Goal: Transaction & Acquisition: Purchase product/service

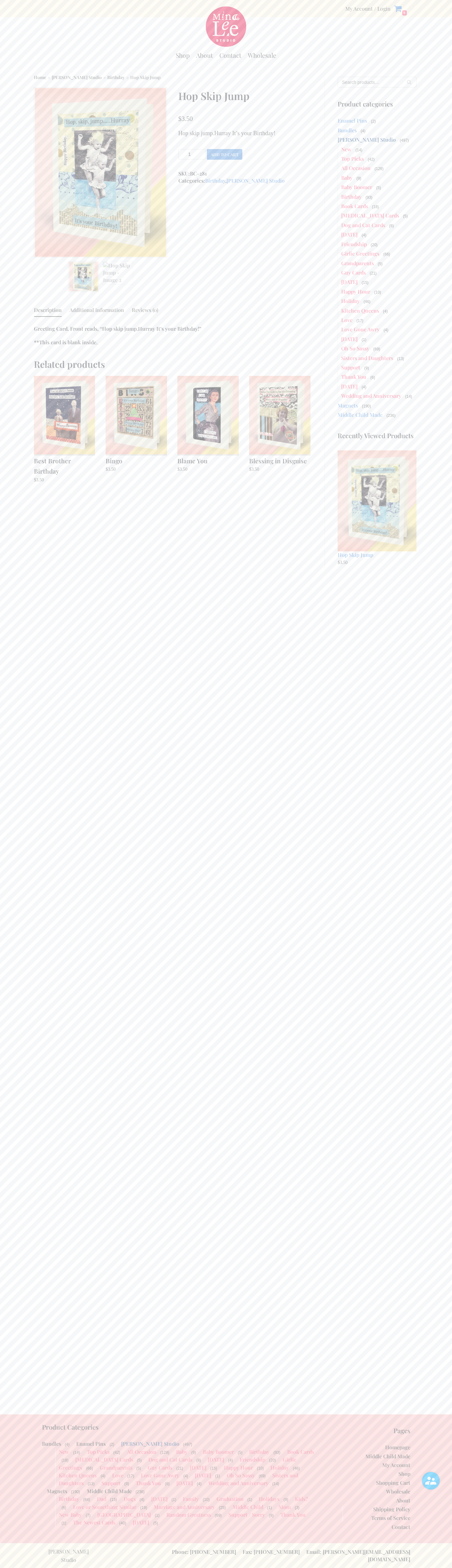
click at [225, 154] on button "Add to cart" at bounding box center [225, 154] width 36 height 10
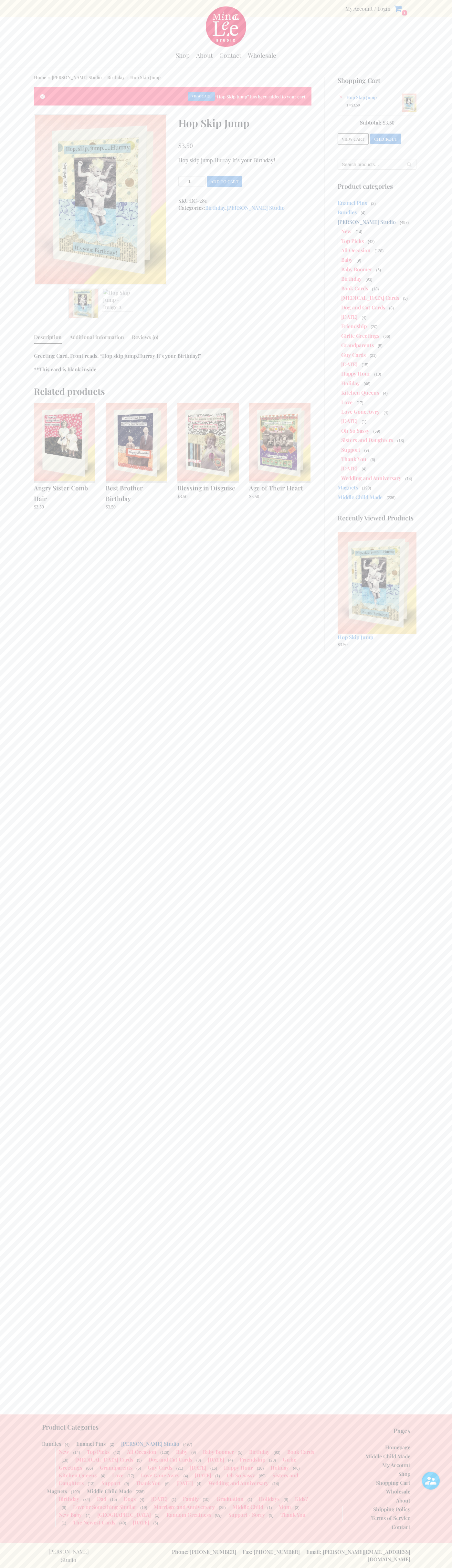
click at [385, 138] on link "Checkout" at bounding box center [385, 138] width 30 height 10
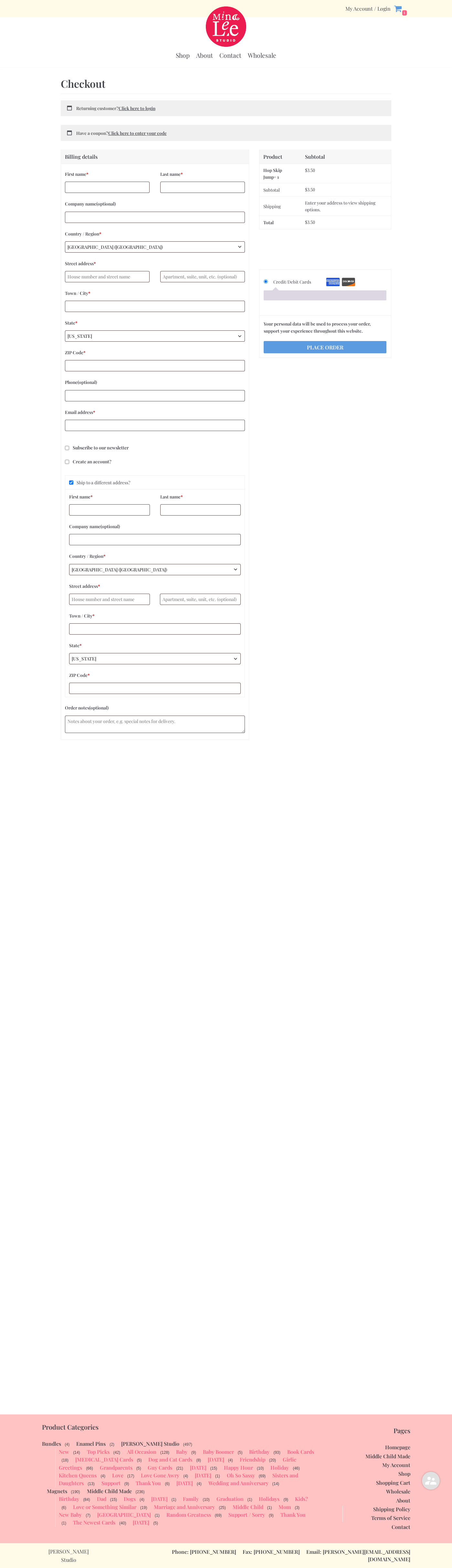
select select "WI"
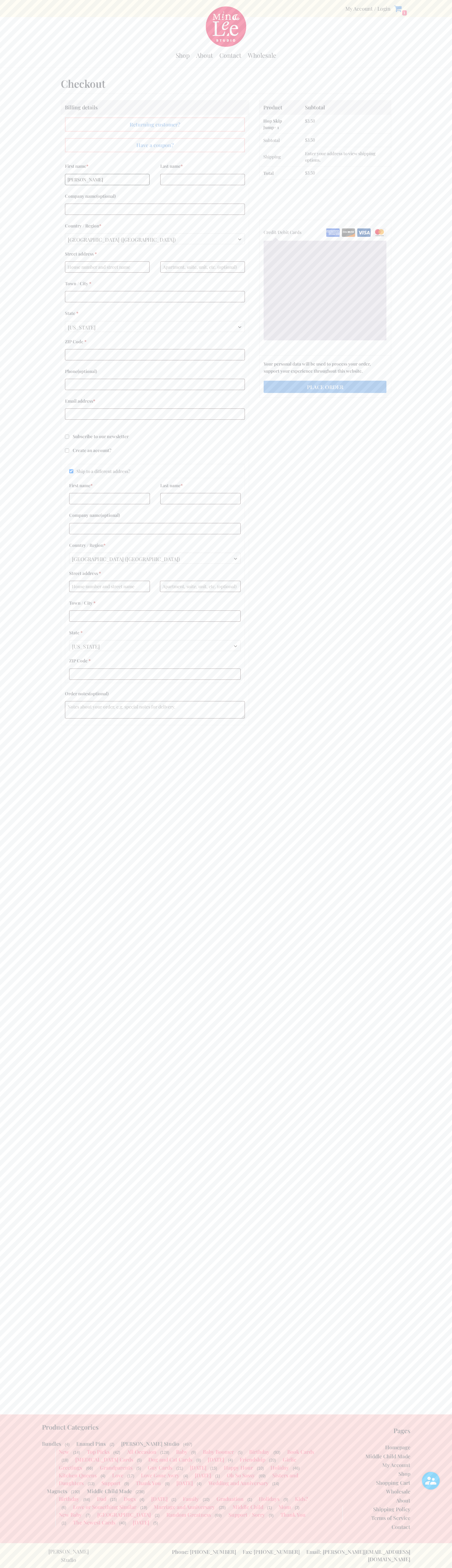
type input "John"
type input "Smith"
type input "John Smith"
type input "2332 Galiano Street"
type input "First floor"
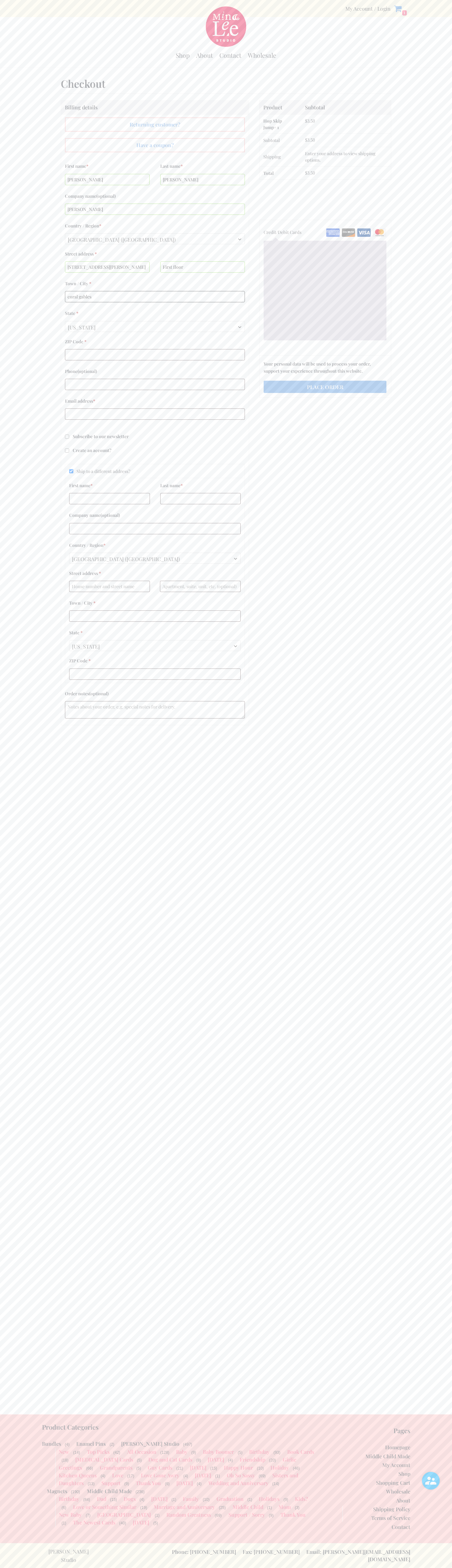
type input "coral gables"
click at [155, 326] on span "Wisconsin" at bounding box center [155, 327] width 179 height 12
select select "FL"
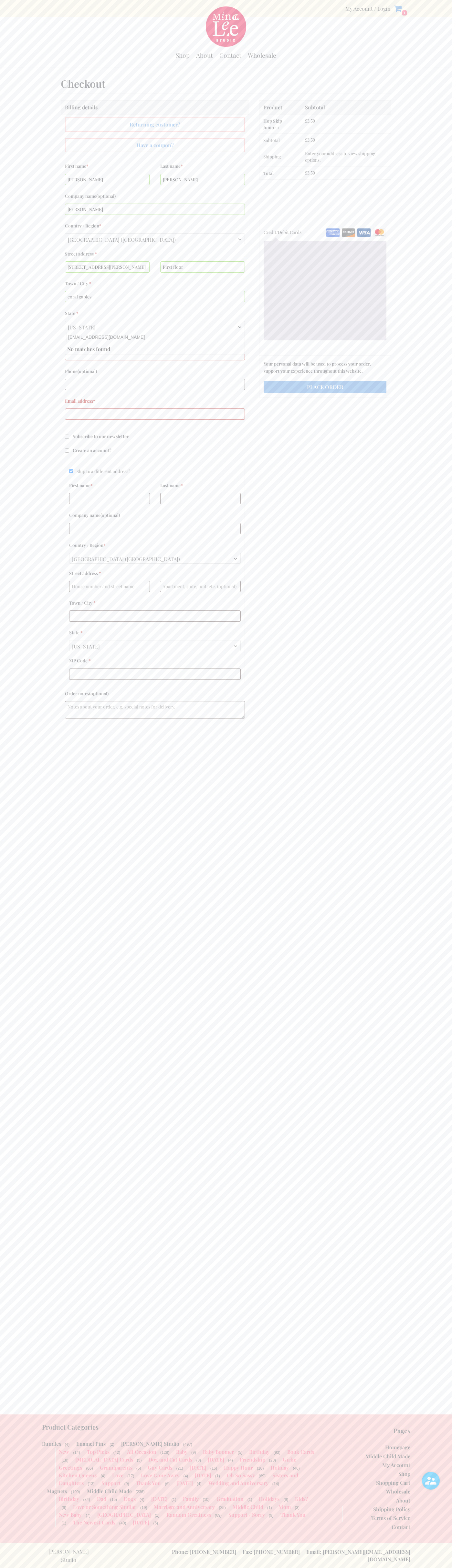
type input "johnsmith009@storebotmail.joonix.net"
click at [71, 471] on input "Ship to a different address?" at bounding box center [71, 472] width 4 height 4
checkbox input "false"
type input "33134"
type input "6502530000"
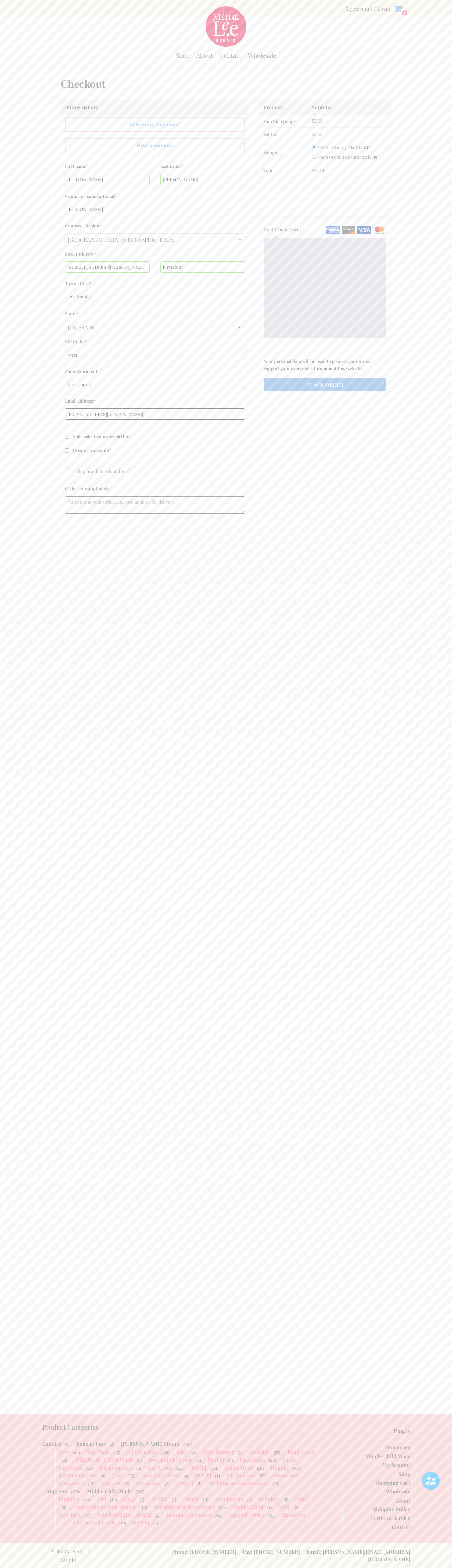
type input "johnsmith009@storebotmail.joonix.net"
click at [313, 155] on input "USPS Ground Advantage: $ 7.40" at bounding box center [314, 157] width 4 height 4
radio input "true"
click at [379, 229] on img "Checkout" at bounding box center [379, 229] width 14 height 8
click at [0, 0] on input "Credit/Debit Cards" at bounding box center [0, 0] width 0 height 0
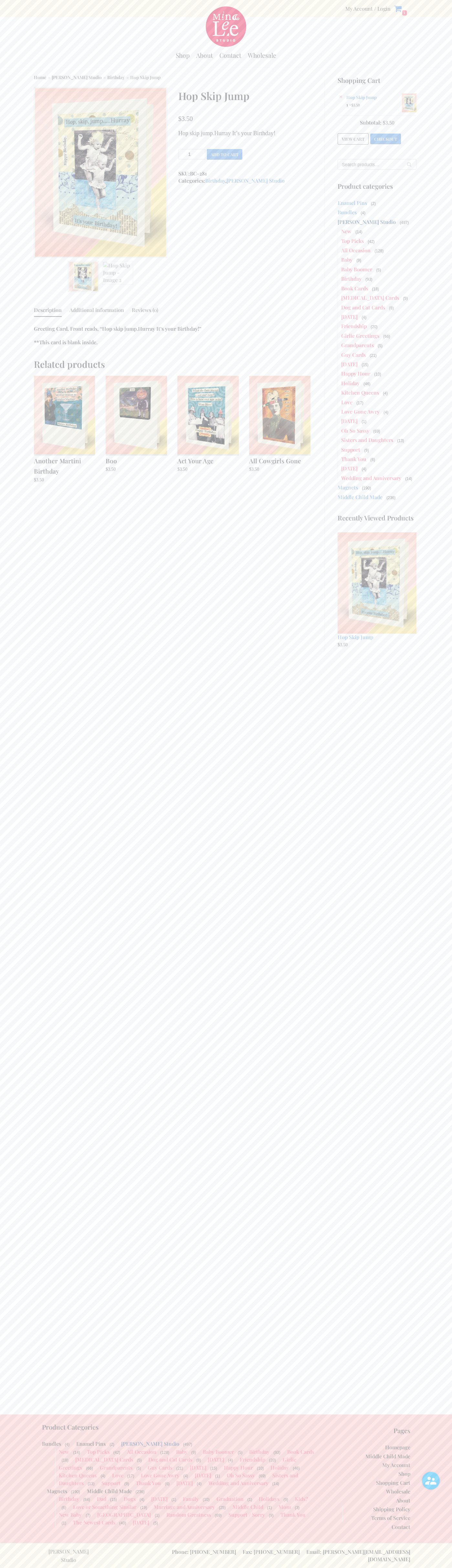
click at [341, 97] on link "×" at bounding box center [340, 96] width 7 height 7
